Goal: Task Accomplishment & Management: Manage account settings

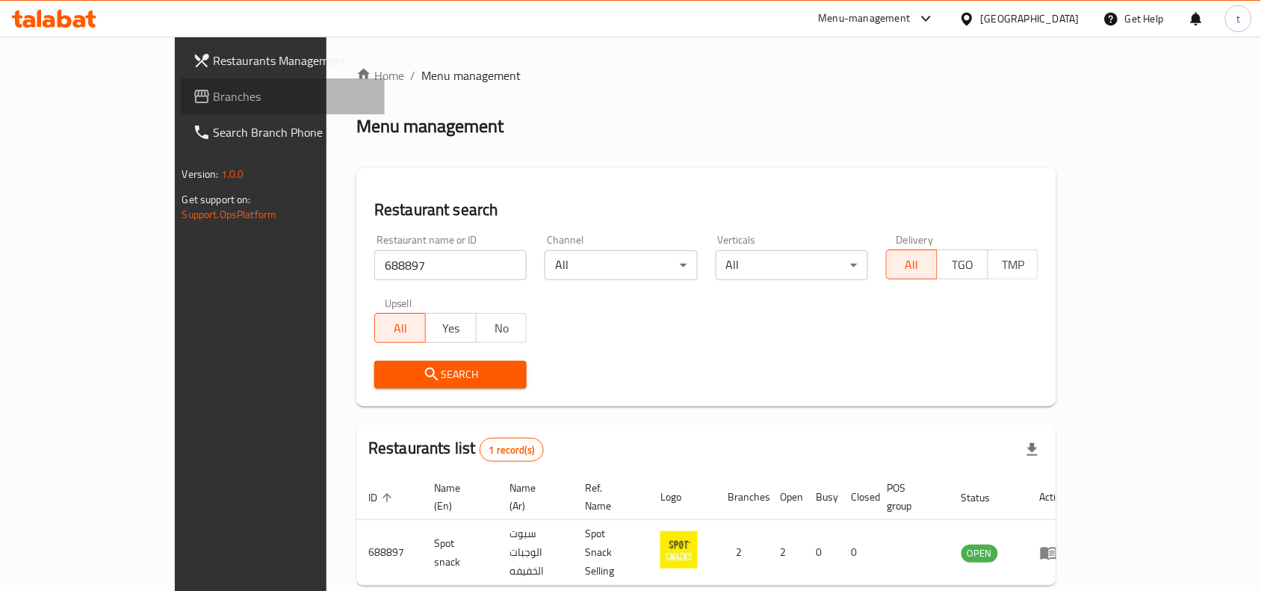
click at [214, 101] on span "Branches" at bounding box center [294, 96] width 160 height 18
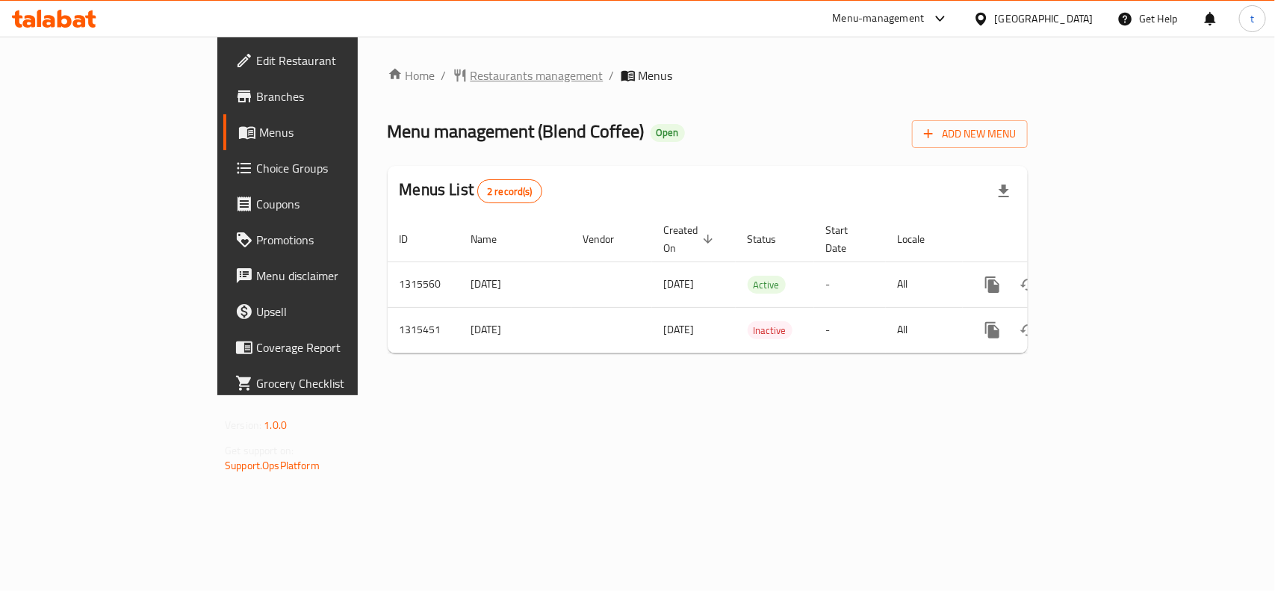
click at [471, 71] on span "Restaurants management" at bounding box center [537, 75] width 133 height 18
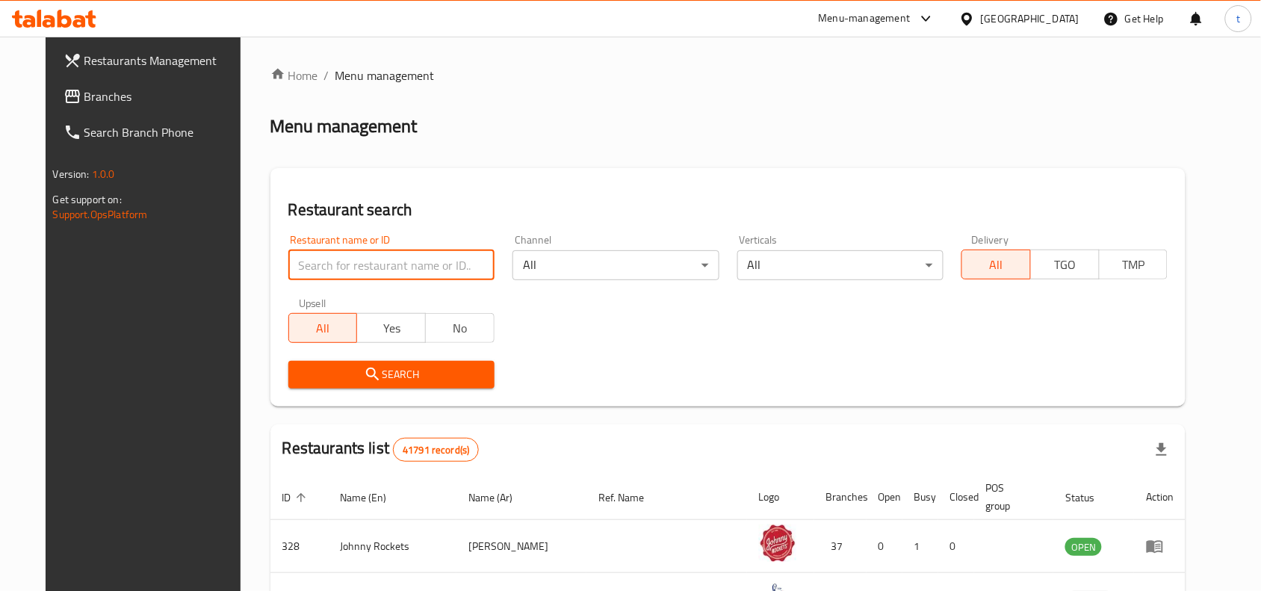
click at [352, 265] on input "search" at bounding box center [391, 265] width 206 height 30
paste input "707281"
type input "707281"
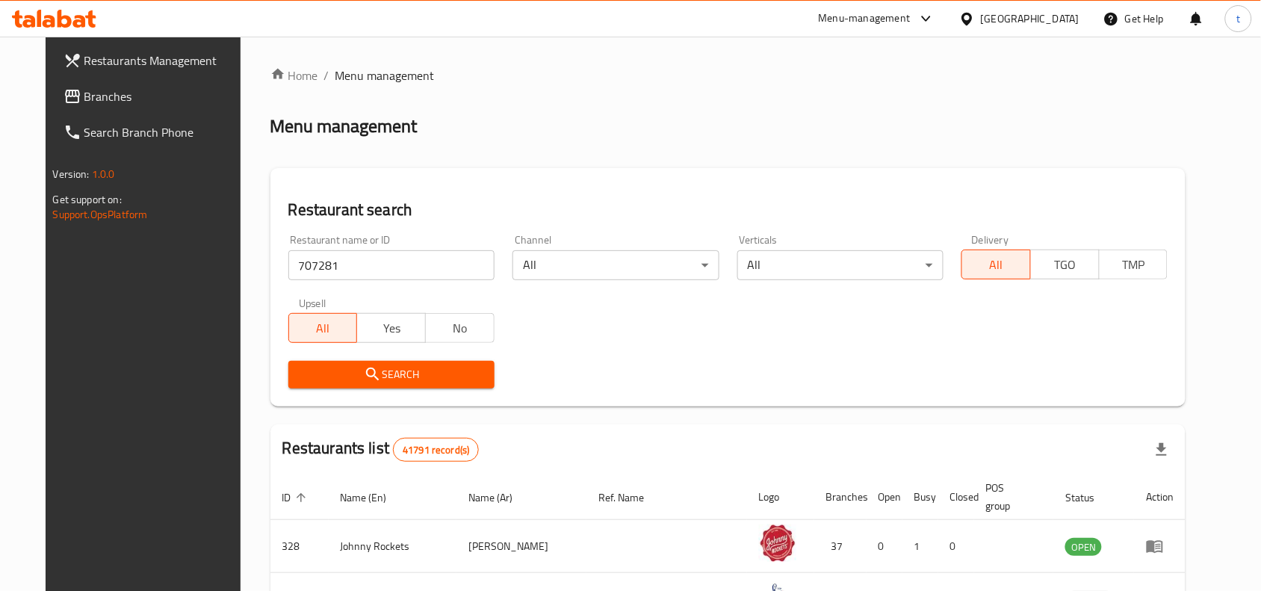
click at [320, 363] on button "Search" at bounding box center [391, 375] width 206 height 28
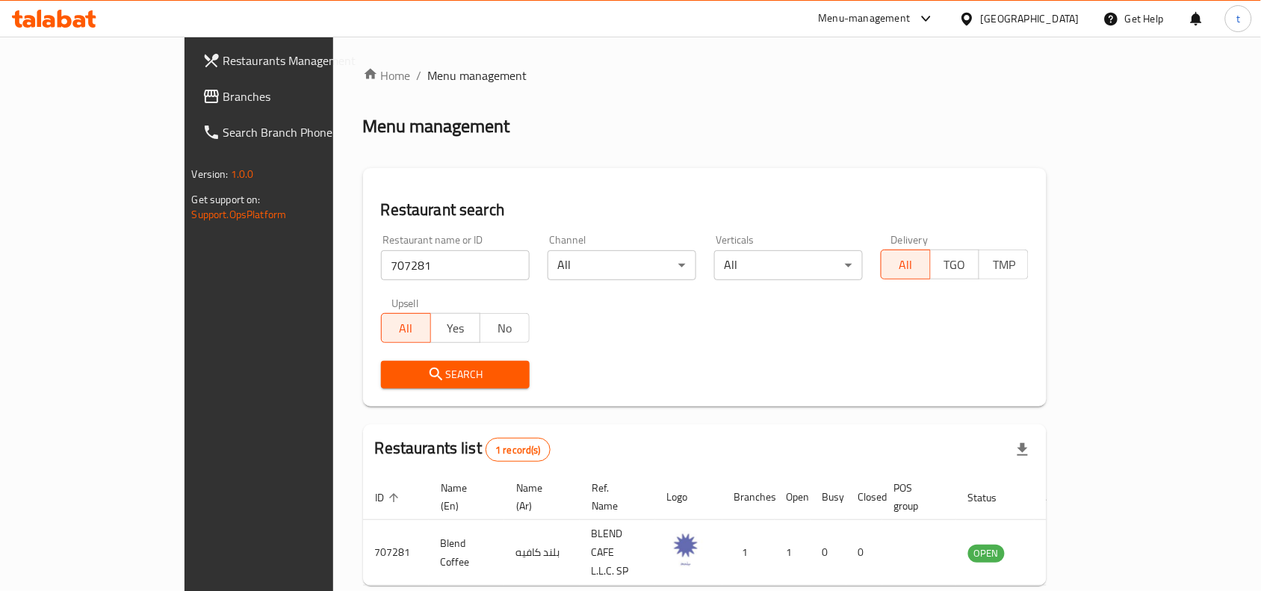
click at [223, 101] on span "Branches" at bounding box center [303, 96] width 160 height 18
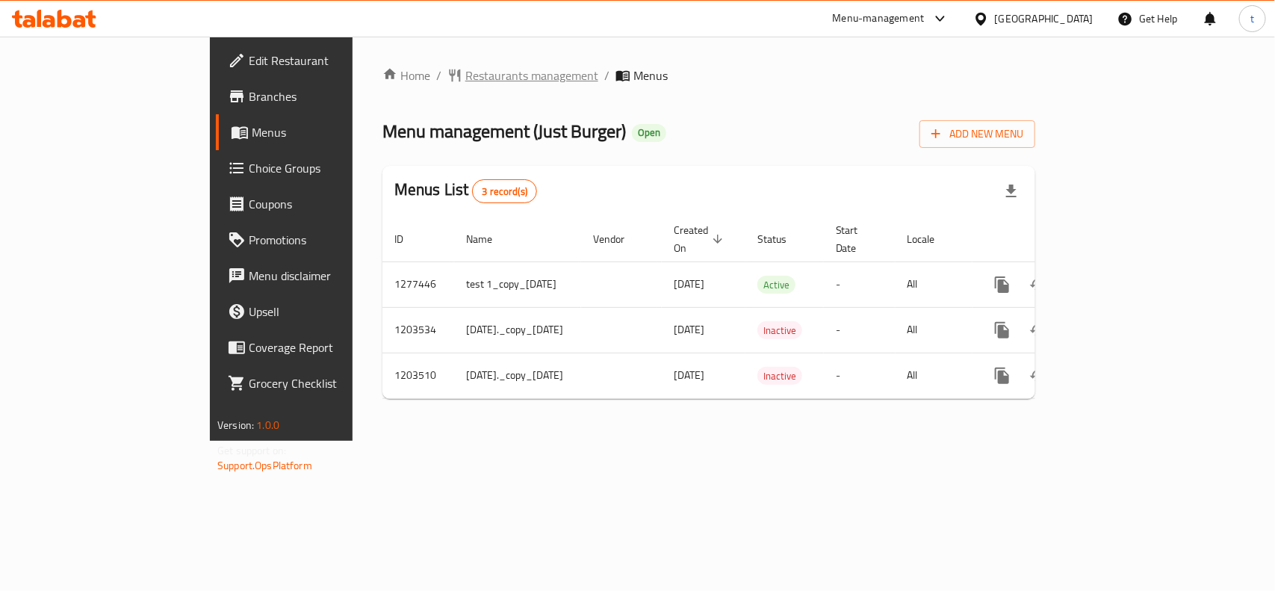
click at [465, 77] on span "Restaurants management" at bounding box center [531, 75] width 133 height 18
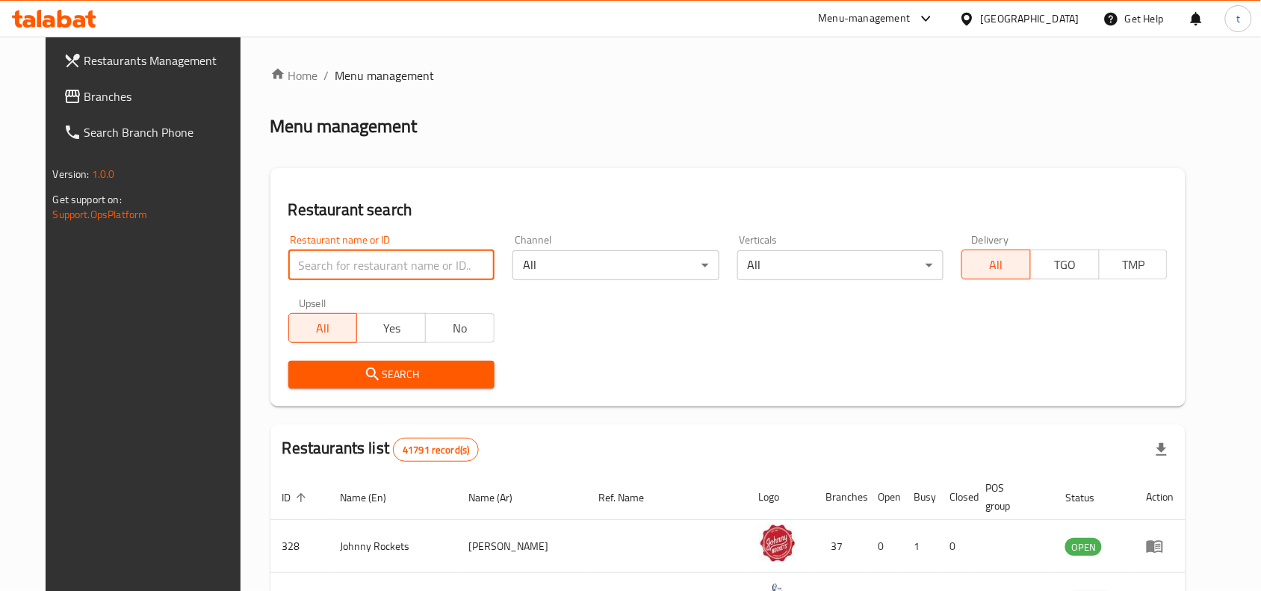
click at [294, 265] on input "search" at bounding box center [391, 265] width 206 height 30
paste input "8738"
type input "8738"
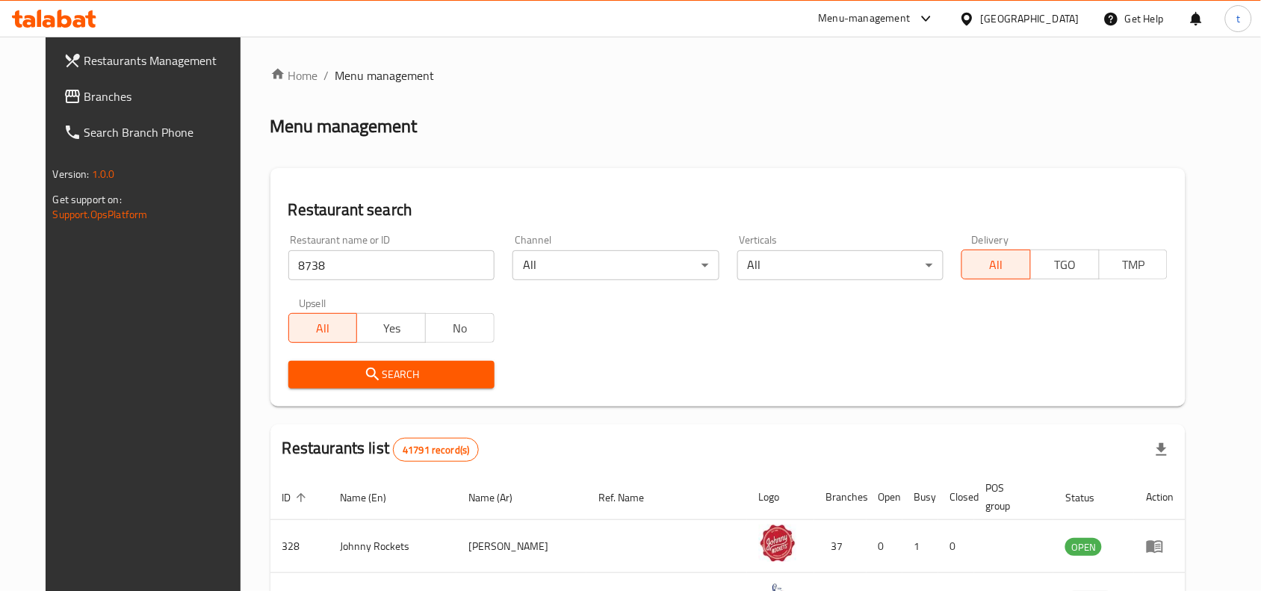
click at [364, 370] on icon "submit" at bounding box center [373, 374] width 18 height 18
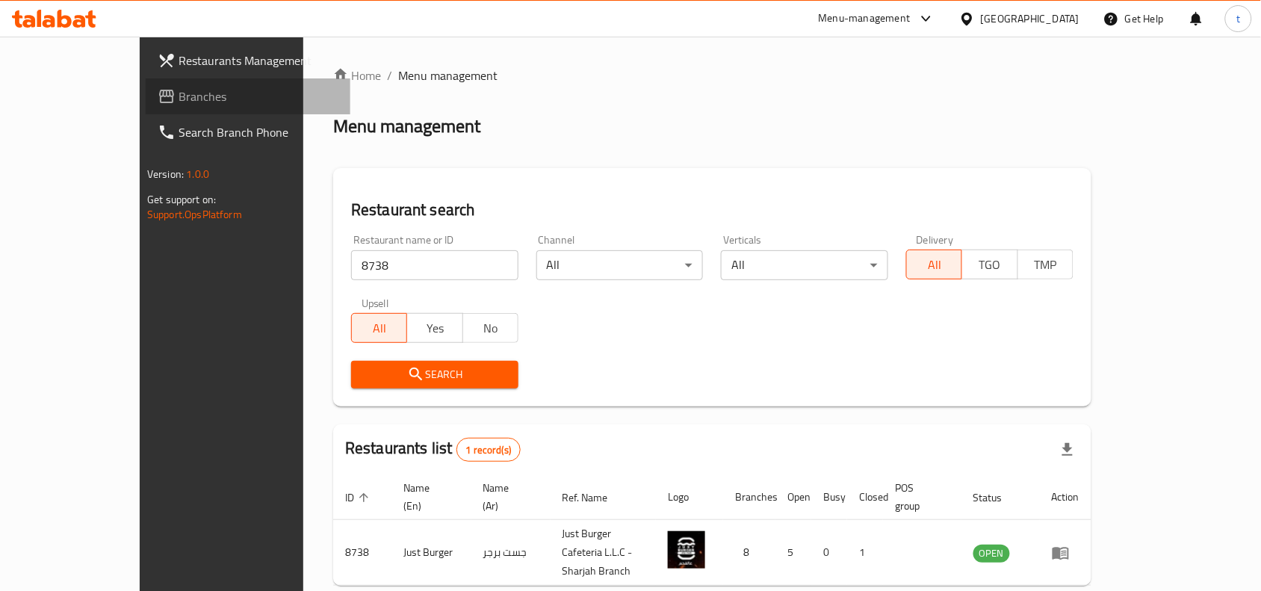
click at [179, 94] on span "Branches" at bounding box center [259, 96] width 160 height 18
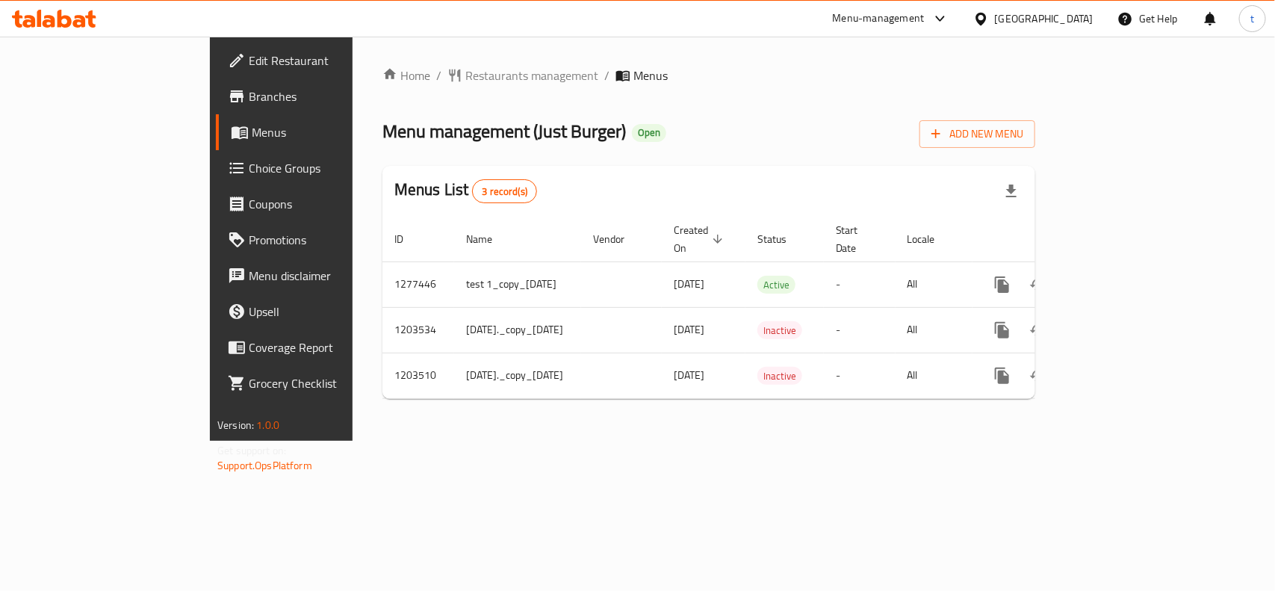
click at [249, 176] on span "Choice Groups" at bounding box center [330, 168] width 162 height 18
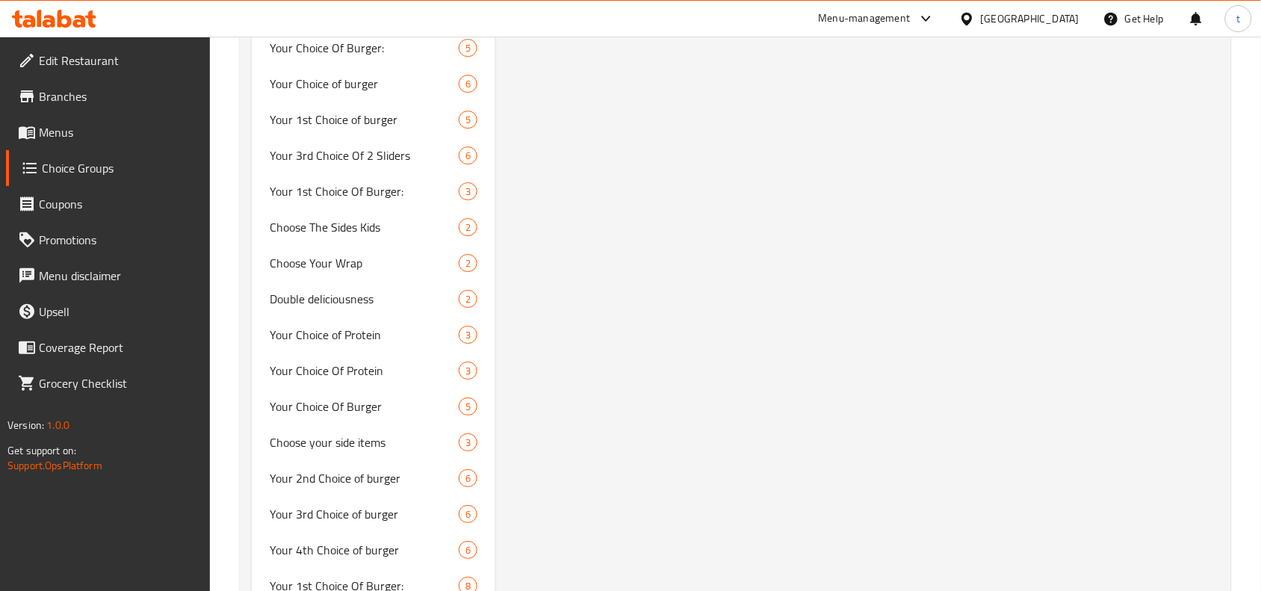
scroll to position [3490, 0]
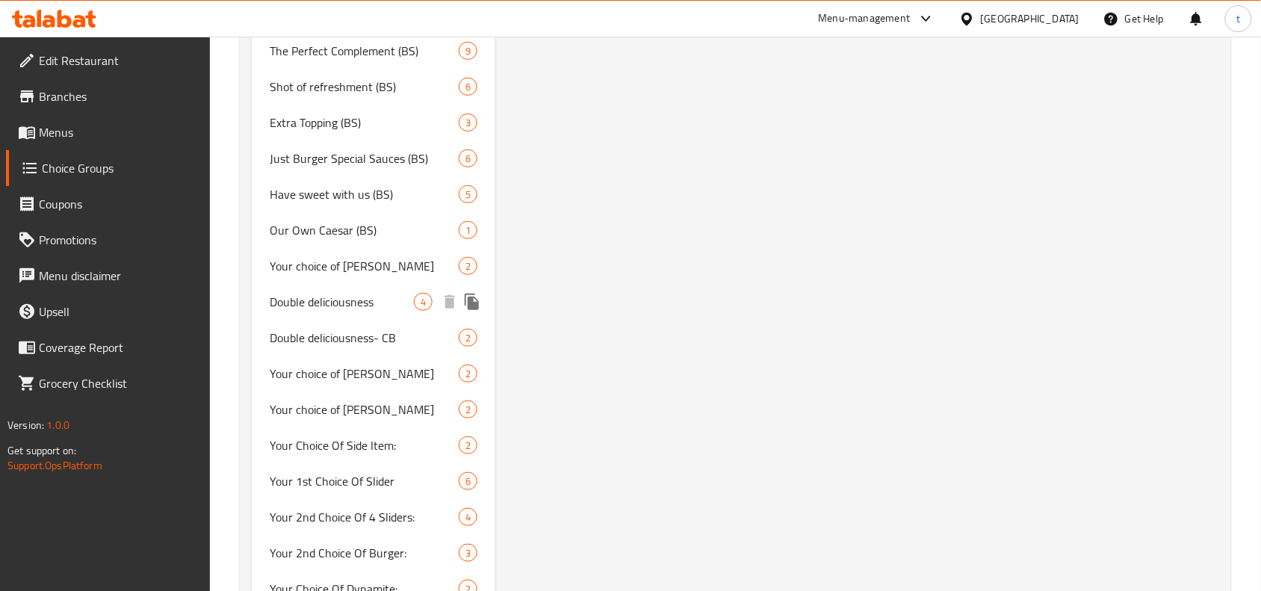
click at [347, 294] on span "Double deliciousness" at bounding box center [342, 302] width 144 height 18
type input "Double deliciousness"
type input "لذة دبل"
type input "0"
click at [326, 296] on span "Double deliciousness" at bounding box center [342, 302] width 144 height 18
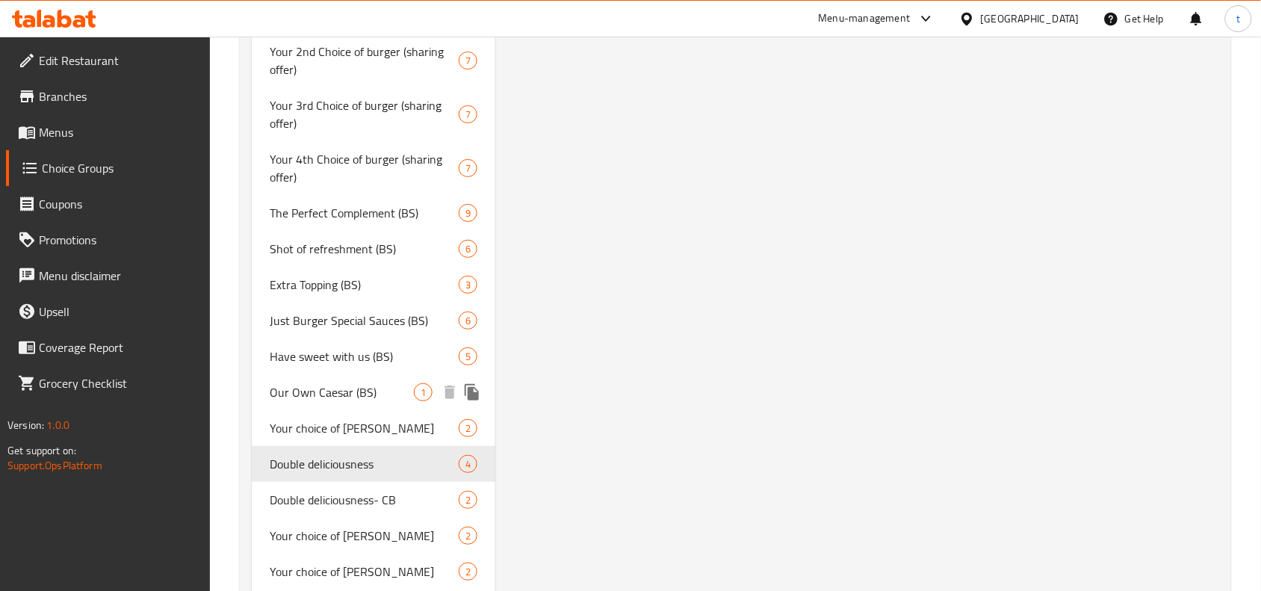
scroll to position [3357, 0]
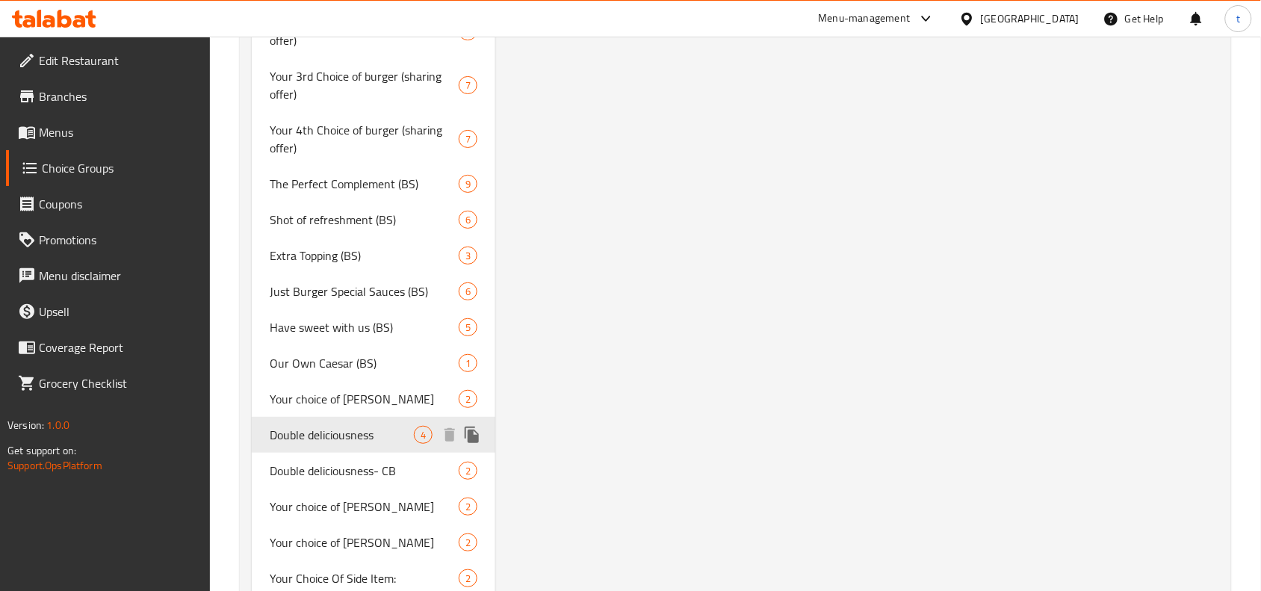
click at [359, 435] on span "Double deliciousness" at bounding box center [342, 435] width 144 height 18
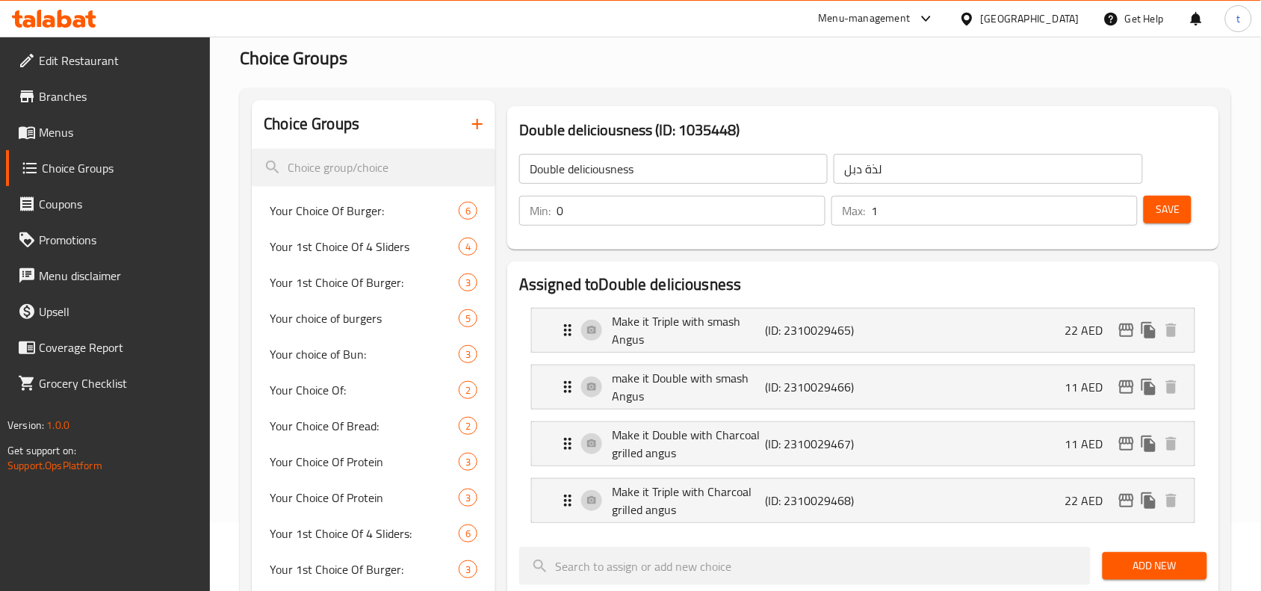
scroll to position [0, 0]
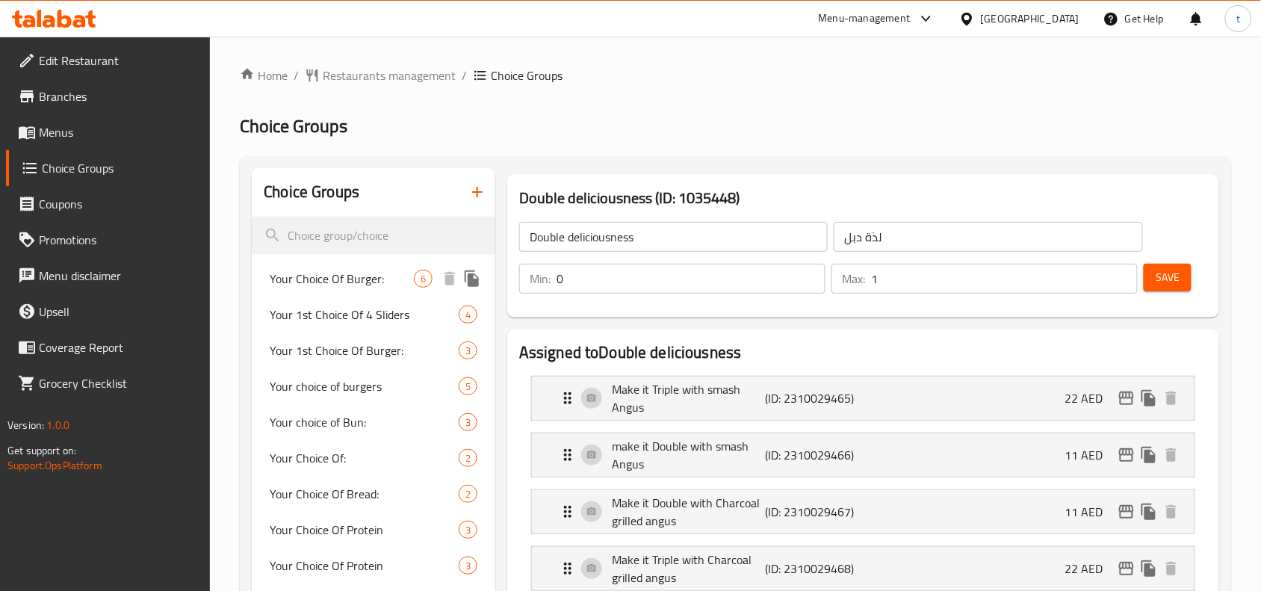
click at [303, 273] on span "Your Choice Of Burger:" at bounding box center [342, 279] width 144 height 18
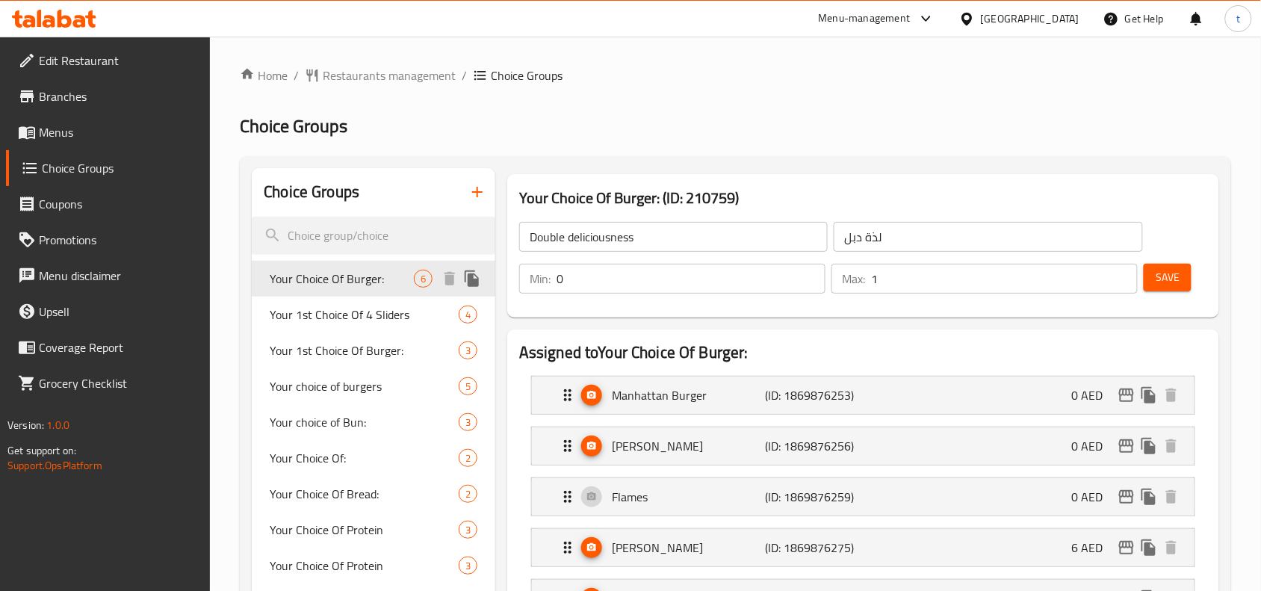
type input "Your Choice Of Burger:"
type input "اختيارك من البرجر:"
type input "1"
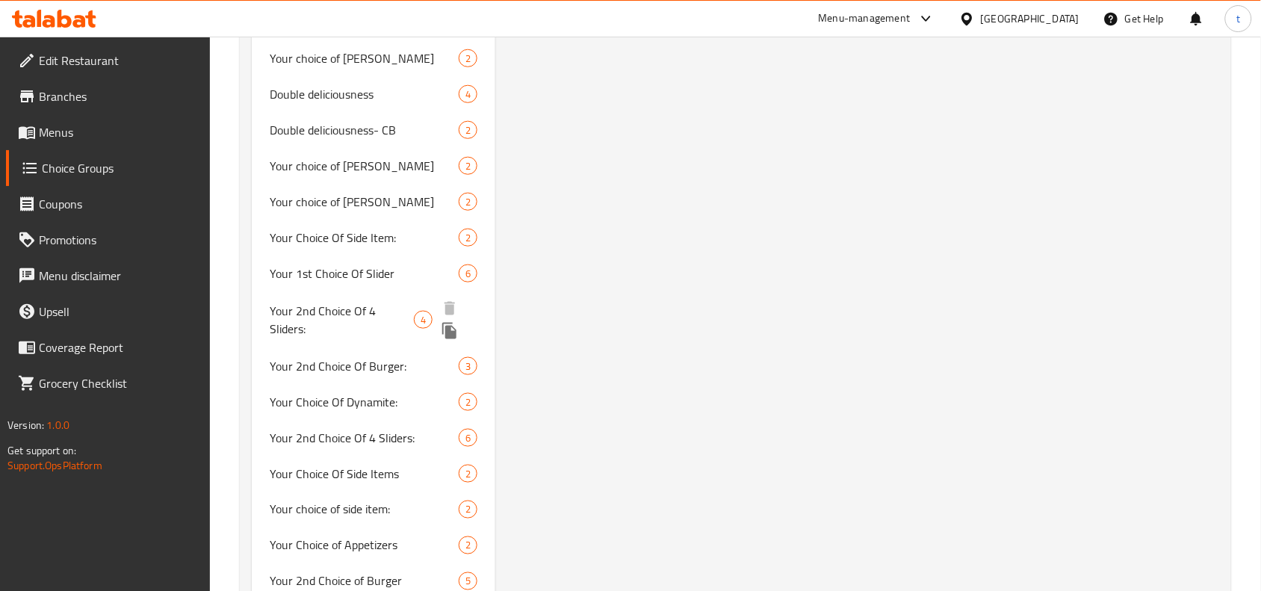
scroll to position [3670, 0]
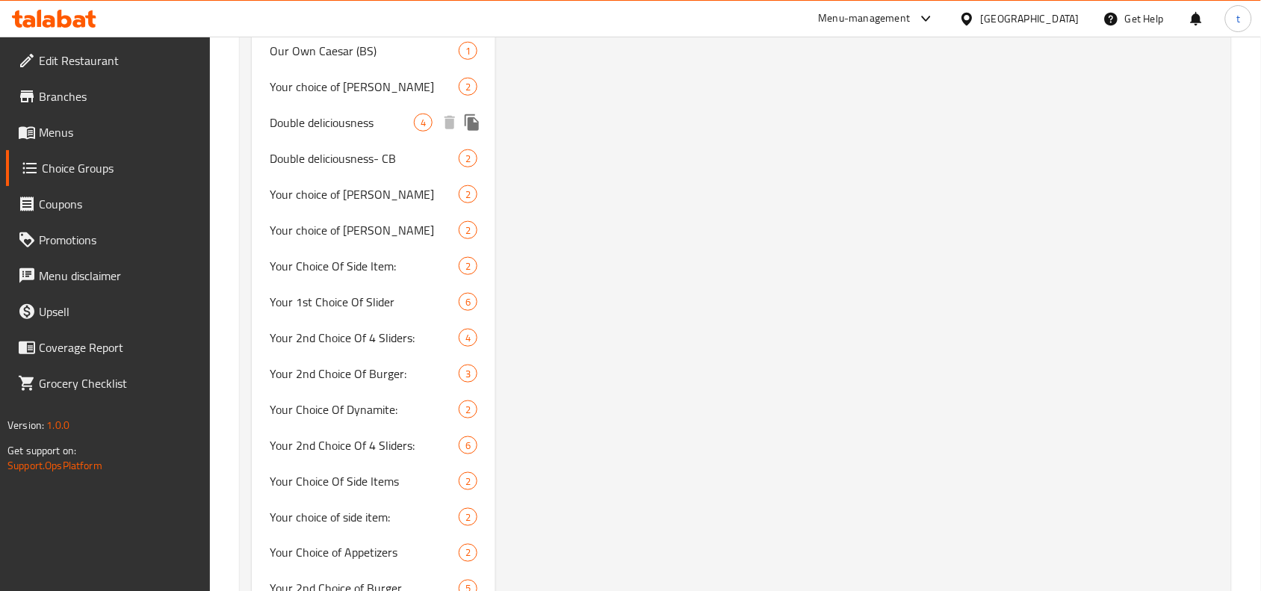
click at [323, 123] on span "Double deliciousness" at bounding box center [342, 123] width 144 height 18
type input "Double deliciousness"
type input "لذة دبل"
type input "0"
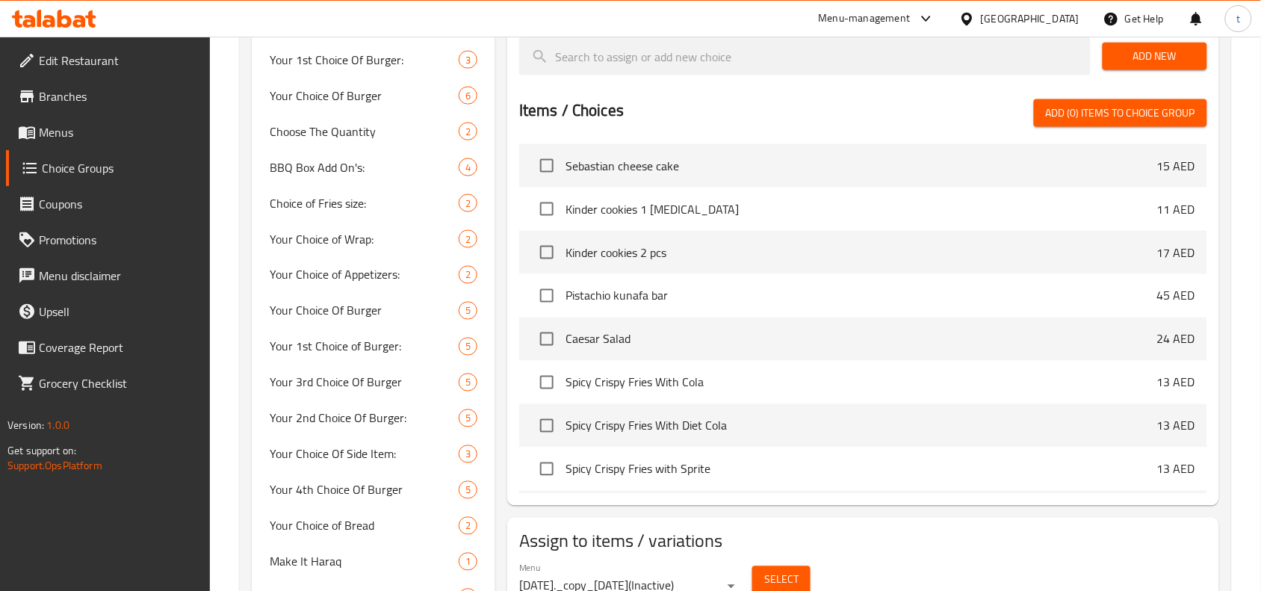
scroll to position [308, 0]
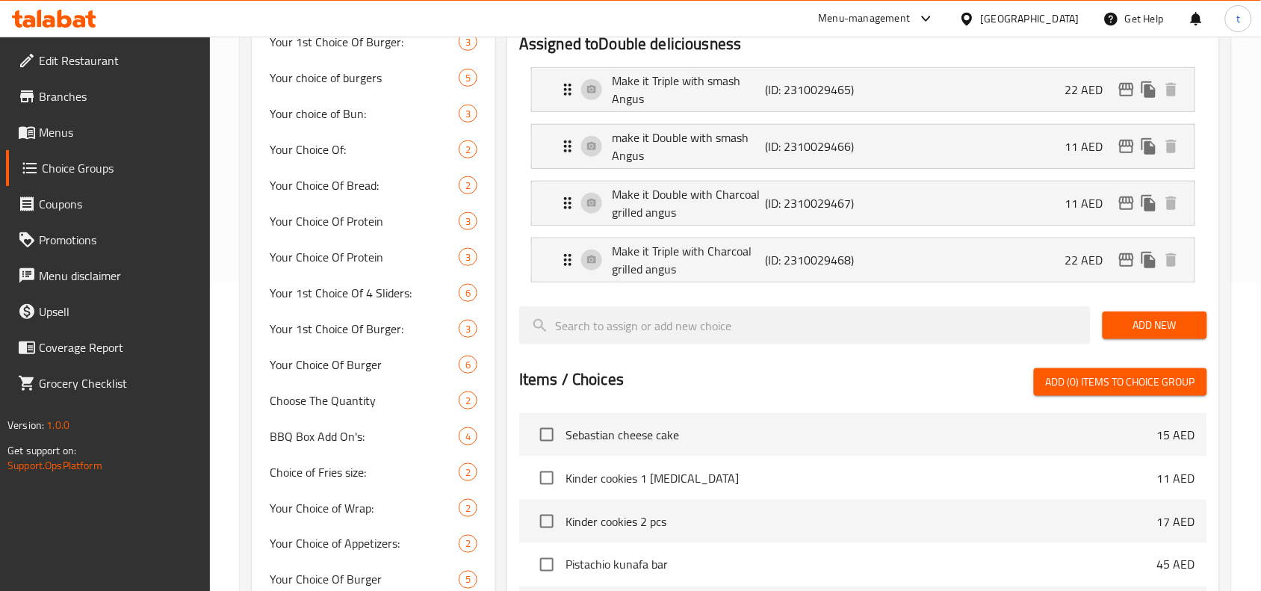
click at [651, 23] on div "Menu-management [GEOGRAPHIC_DATA] Get Help t" at bounding box center [630, 19] width 1261 height 36
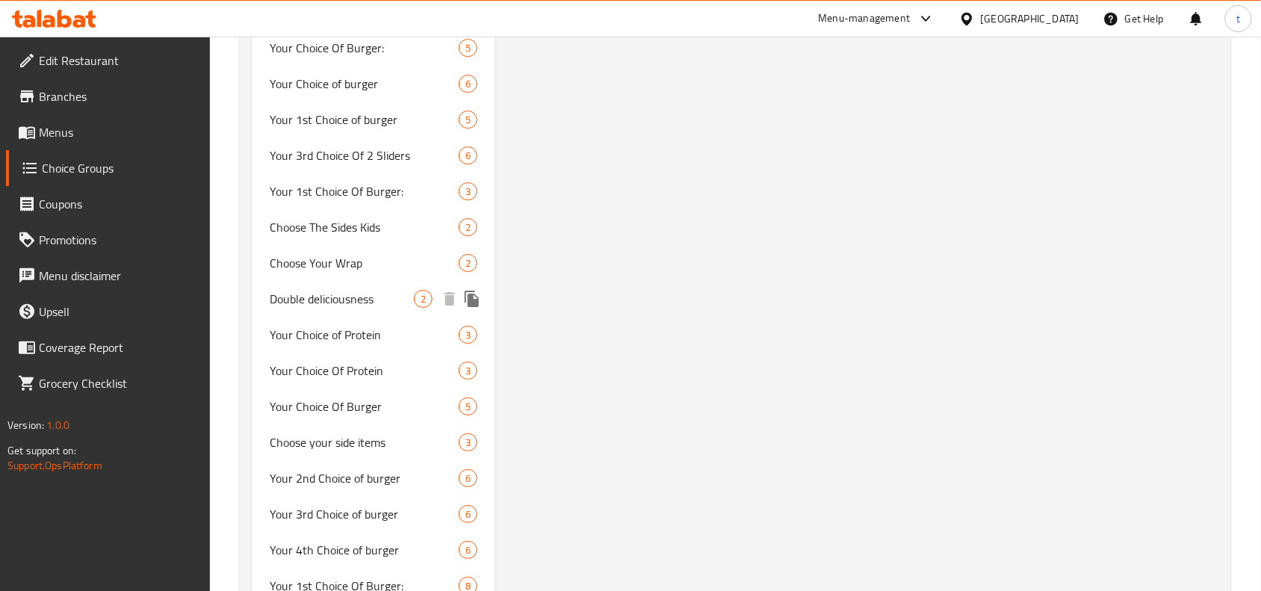
click at [388, 296] on span "Double deliciousness" at bounding box center [342, 299] width 144 height 18
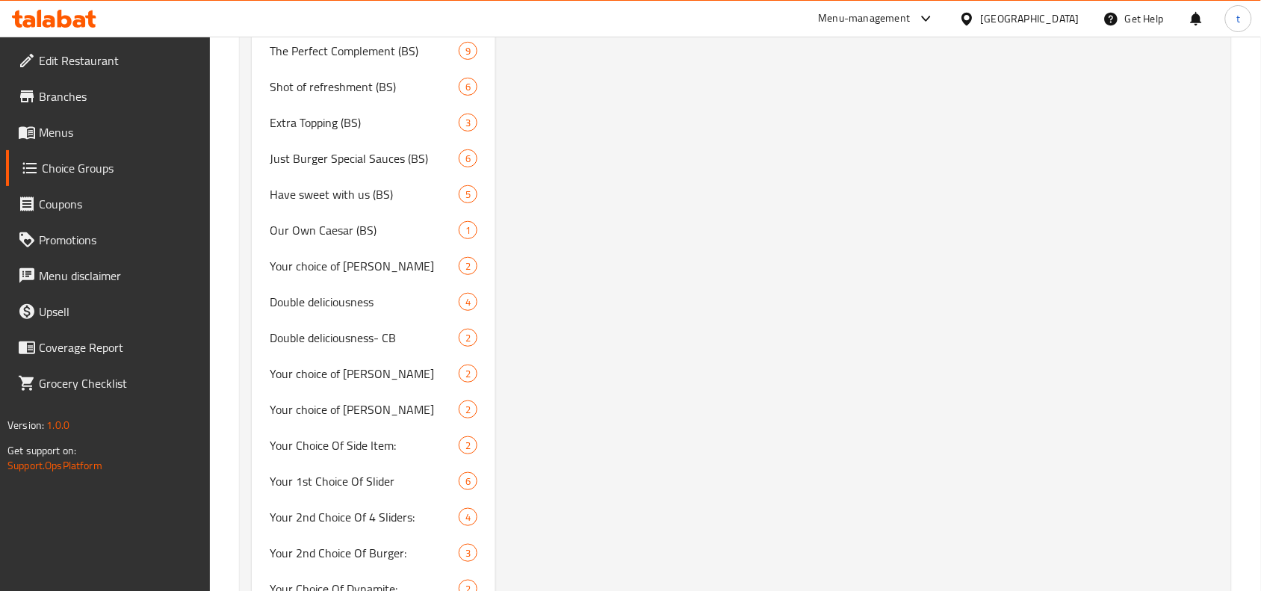
scroll to position [5910, 0]
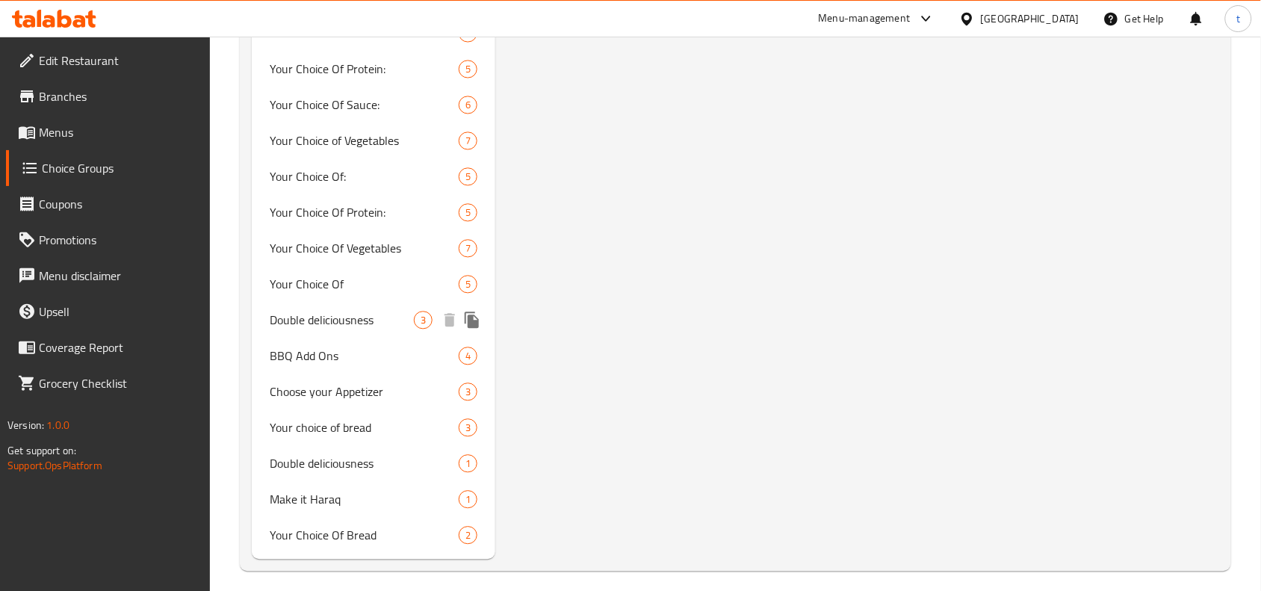
click at [394, 317] on span "Double deliciousness" at bounding box center [342, 320] width 144 height 18
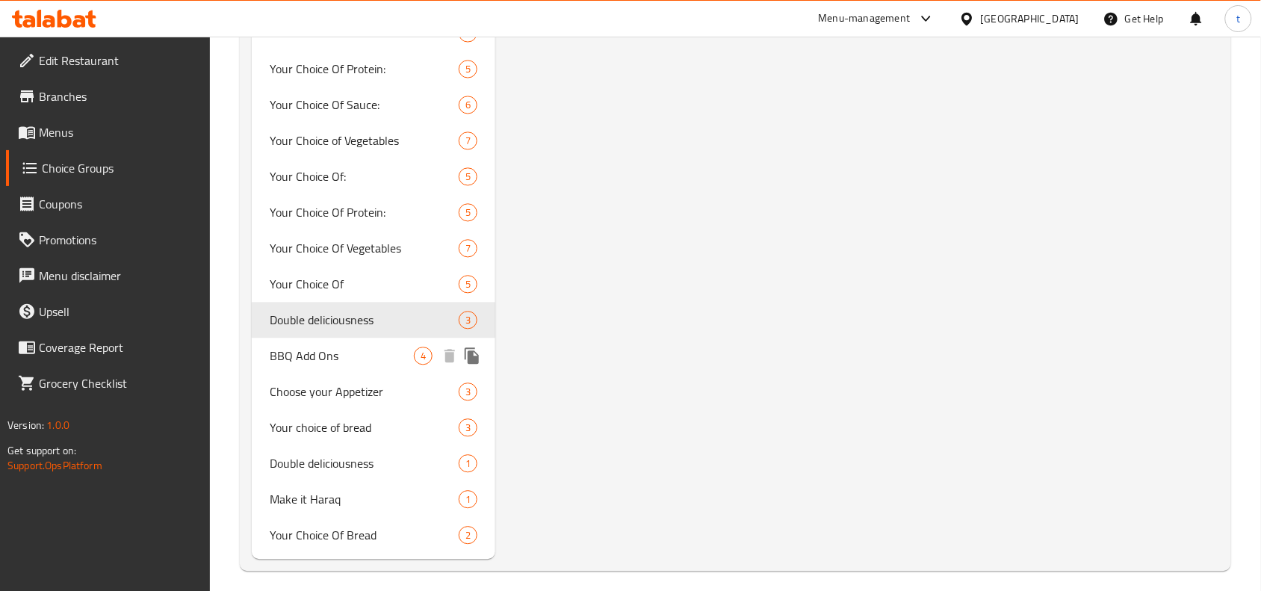
type input "3"
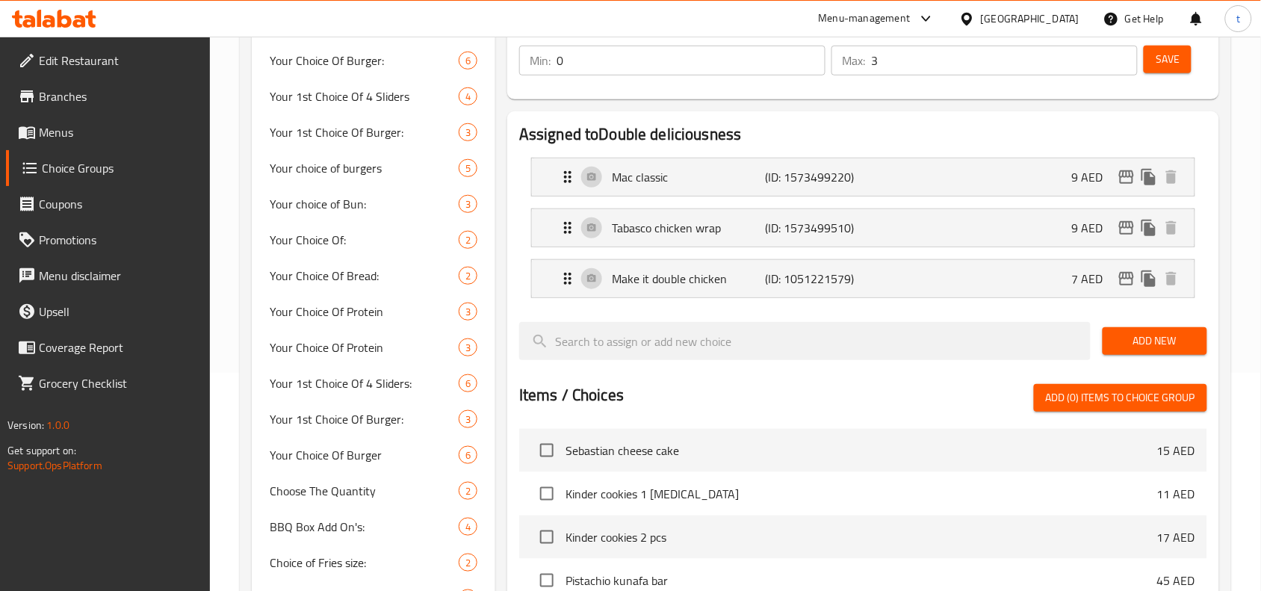
scroll to position [0, 0]
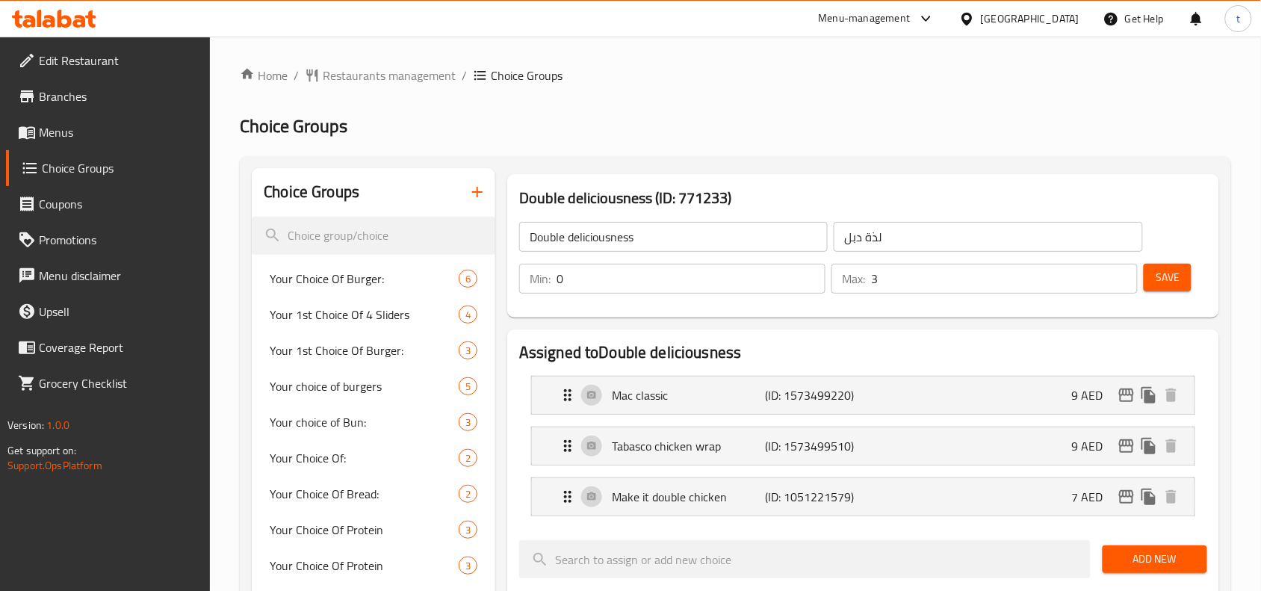
click at [621, 274] on input "0" at bounding box center [690, 279] width 269 height 30
click at [865, 310] on div "Double deliciousness ​ لذة دبل ​ Min: 0 ​ Max: 3 ​ Save" at bounding box center [863, 258] width 700 height 108
click at [102, 108] on link "Branches" at bounding box center [108, 96] width 205 height 36
